Goal: Information Seeking & Learning: Learn about a topic

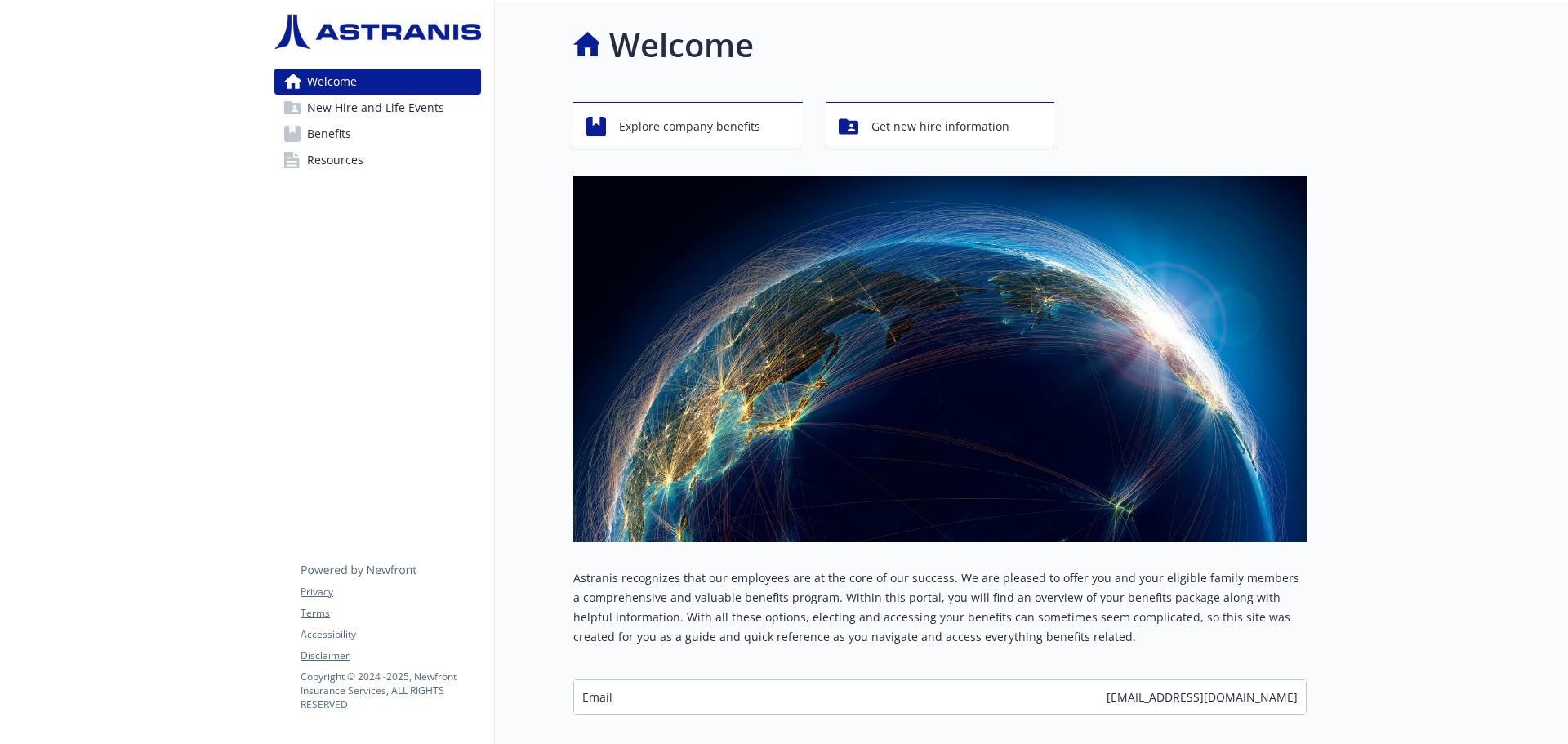
drag, startPoint x: 330, startPoint y: 134, endPoint x: 399, endPoint y: 177, distance: 81.3
click at [330, 134] on span "Benefits" at bounding box center [330, 134] width 44 height 27
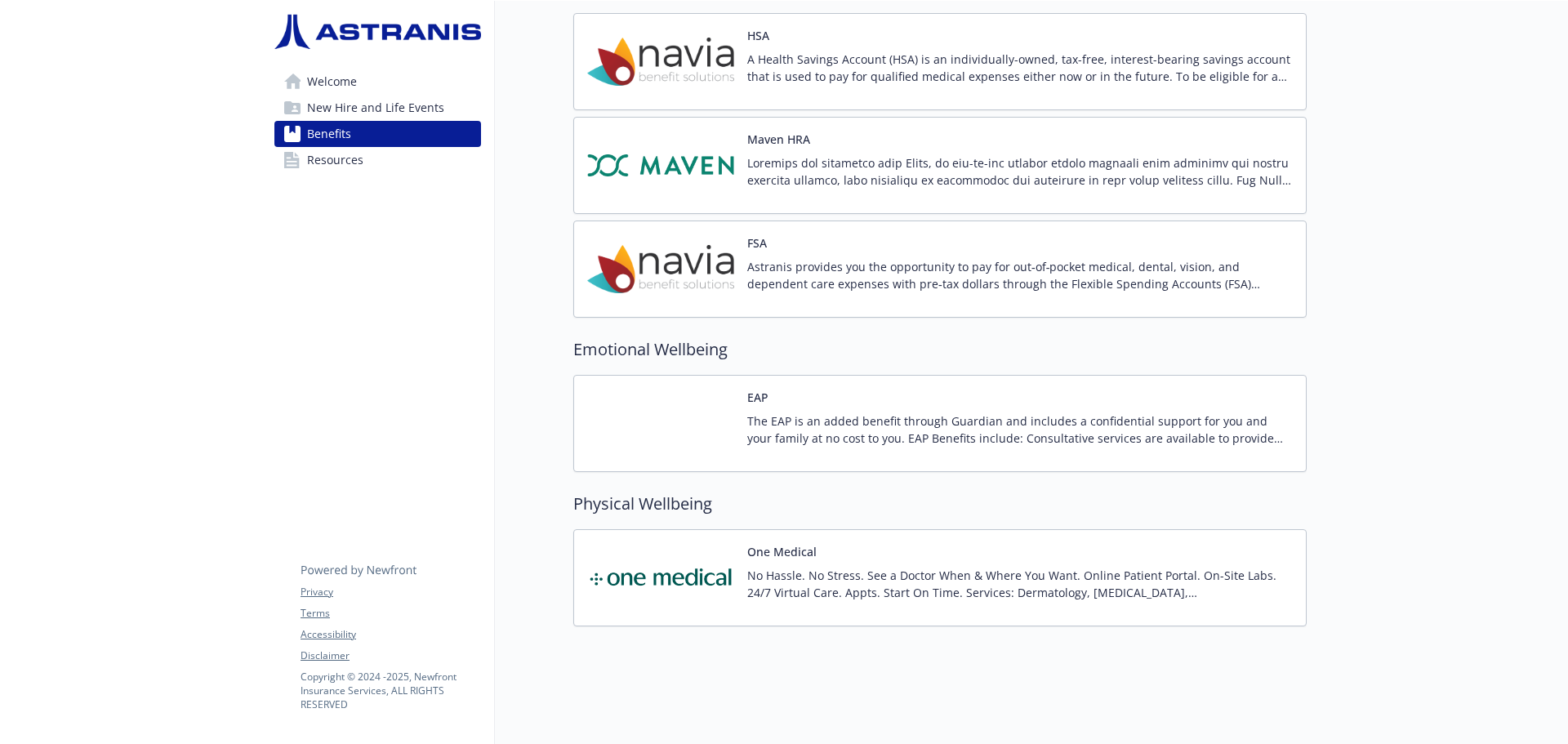
scroll to position [1470, 0]
